Goal: Navigation & Orientation: Go to known website

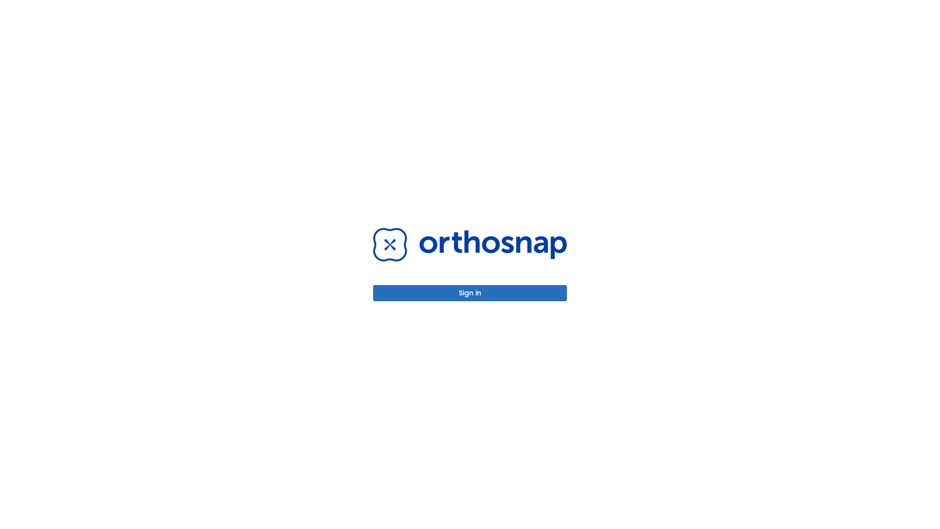
click at [470, 293] on button "Sign in" at bounding box center [470, 293] width 194 height 16
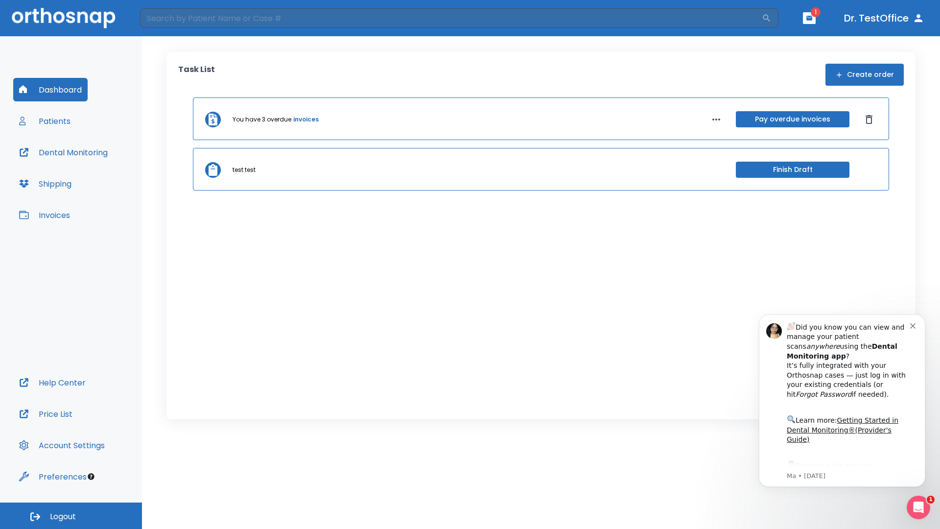
click at [71, 516] on span "Logout" at bounding box center [63, 516] width 26 height 11
